Goal: Information Seeking & Learning: Learn about a topic

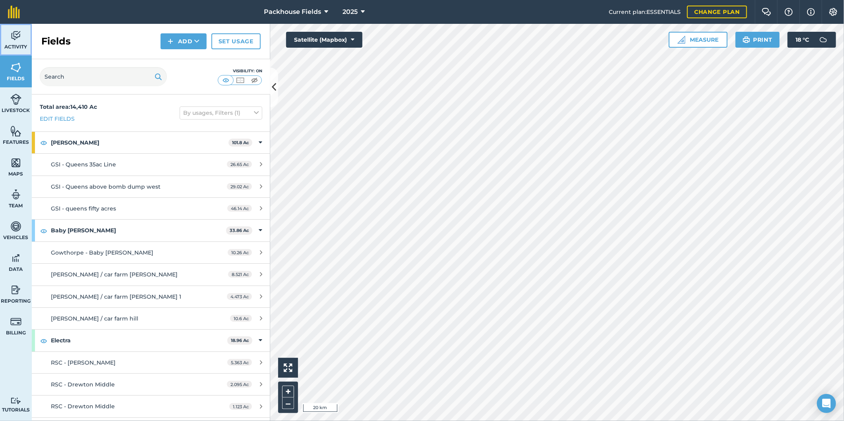
click at [20, 39] on img at bounding box center [15, 36] width 11 height 12
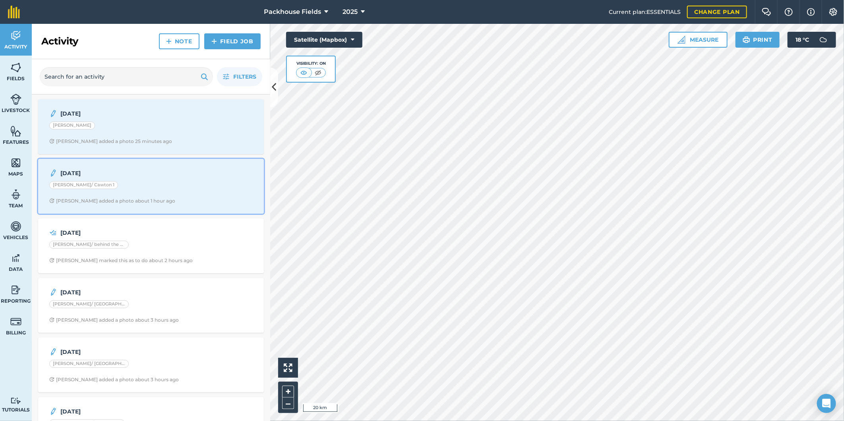
click at [158, 179] on div "19.8.25 Mosey/ Cawton 1 Alice B added a photo about 1 hour ago" at bounding box center [151, 186] width 216 height 45
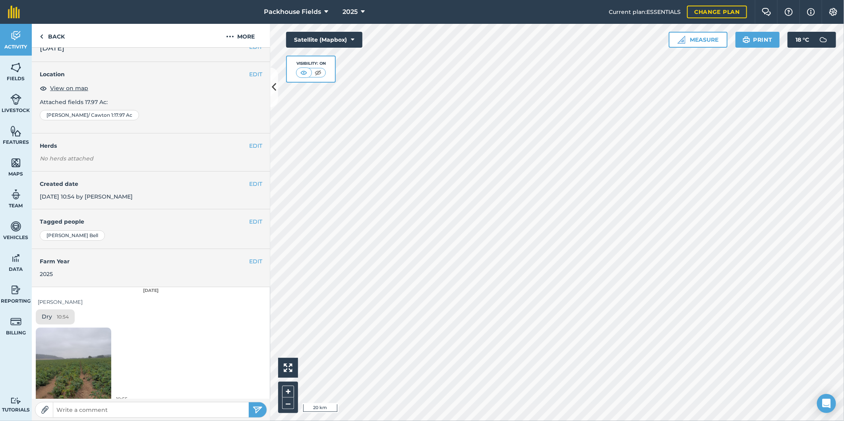
scroll to position [21, 0]
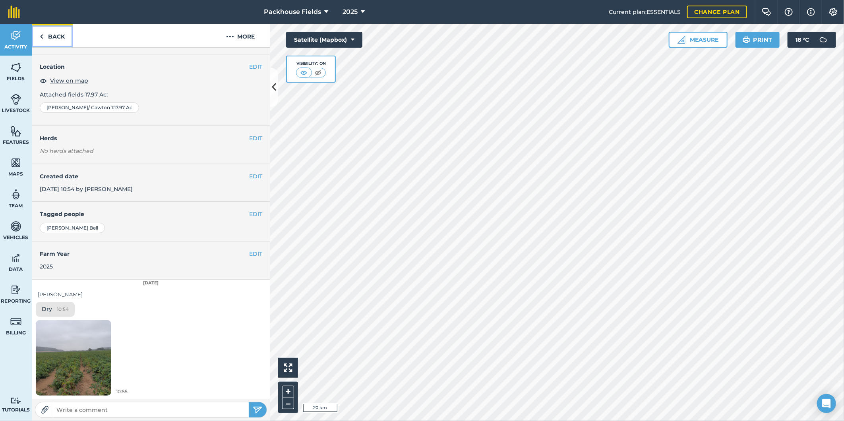
click at [62, 39] on link "Back" at bounding box center [52, 35] width 41 height 23
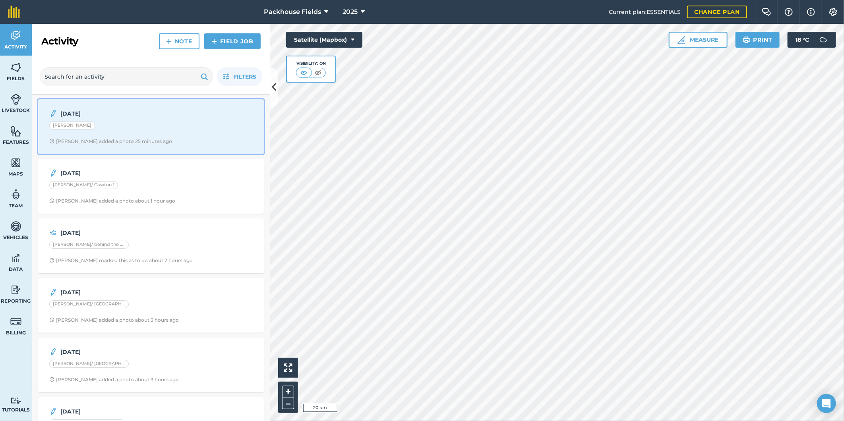
click at [155, 123] on div "[PERSON_NAME]" at bounding box center [151, 127] width 204 height 10
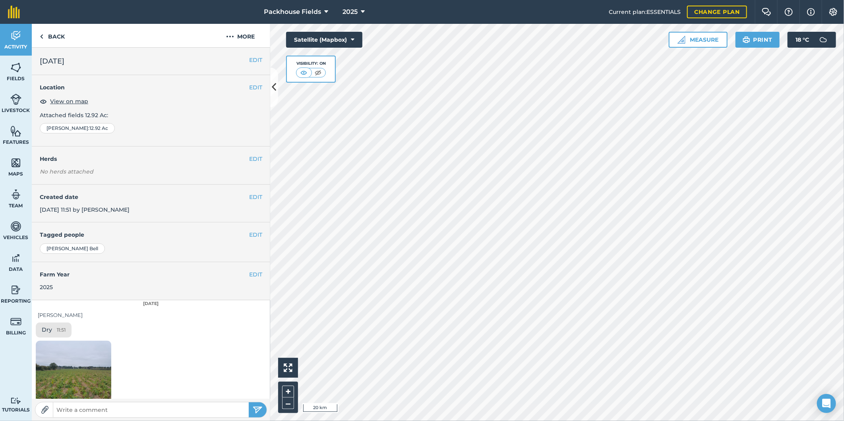
scroll to position [99, 0]
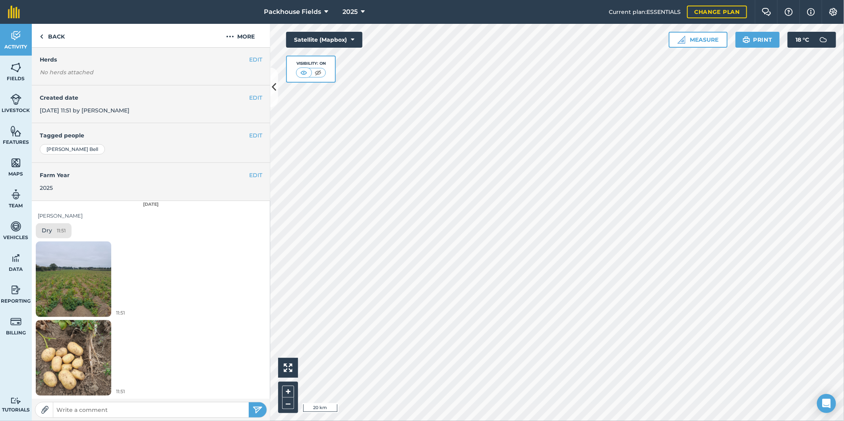
click at [77, 283] on img at bounding box center [74, 279] width 76 height 101
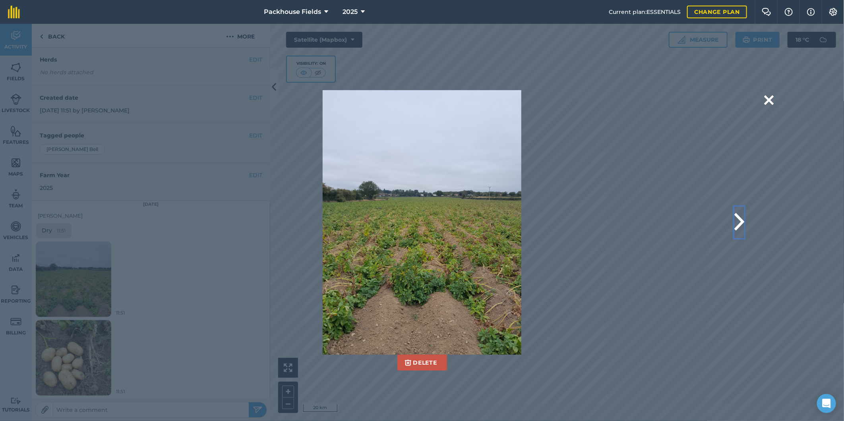
click at [738, 225] on button at bounding box center [740, 223] width 10 height 32
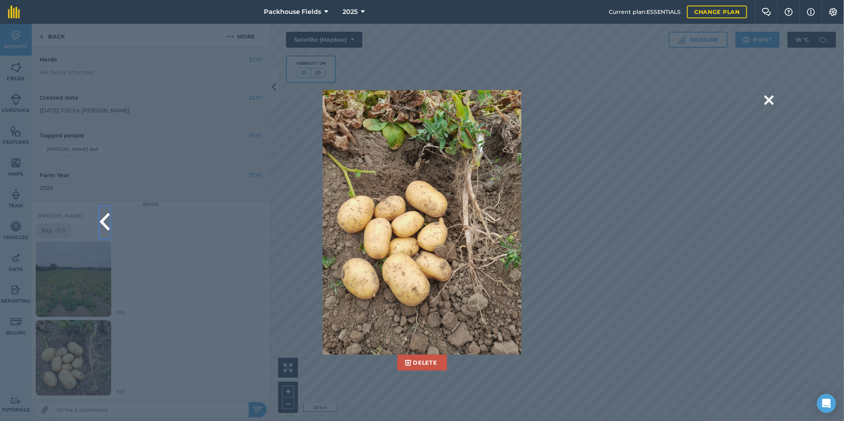
click at [104, 217] on button at bounding box center [105, 223] width 10 height 32
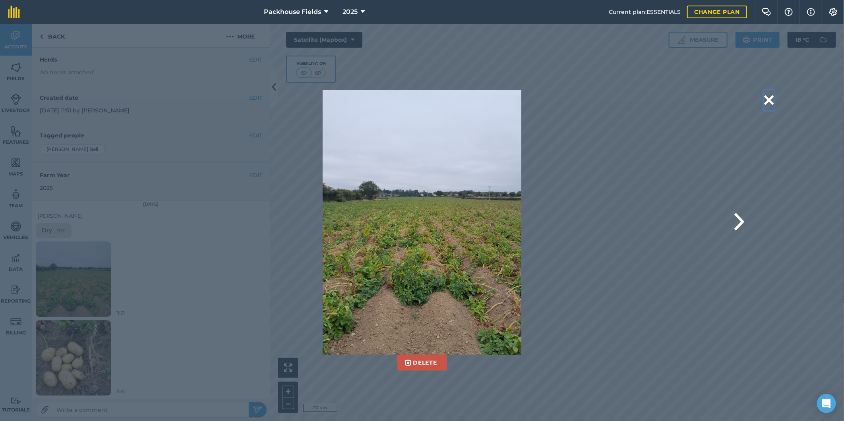
click at [770, 100] on button at bounding box center [770, 100] width 10 height 20
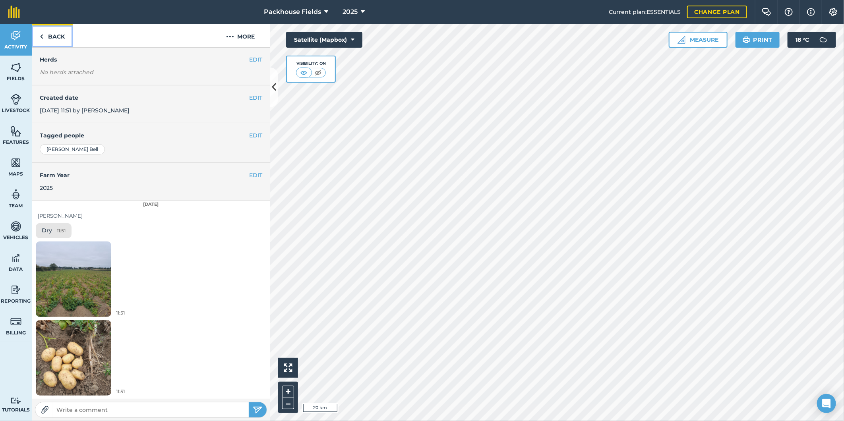
click at [53, 38] on link "Back" at bounding box center [52, 35] width 41 height 23
